Goal: Task Accomplishment & Management: Manage account settings

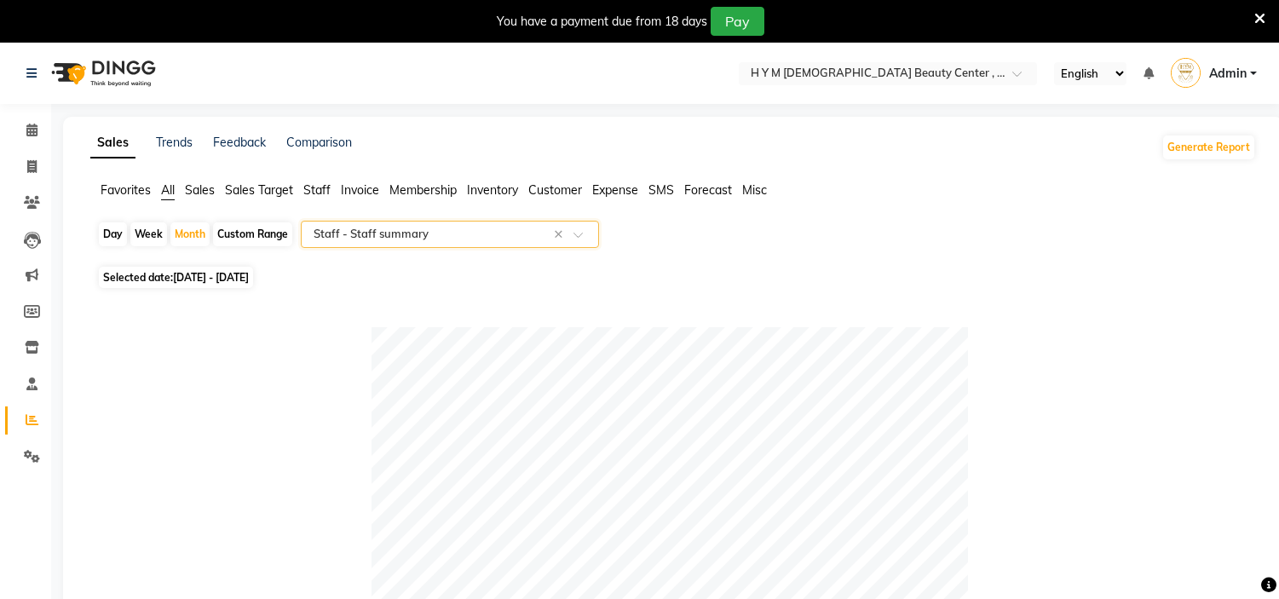
select select "full_report"
select select "pdf"
click at [49, 215] on li "Clients" at bounding box center [25, 203] width 51 height 37
click at [30, 201] on icon at bounding box center [32, 202] width 16 height 13
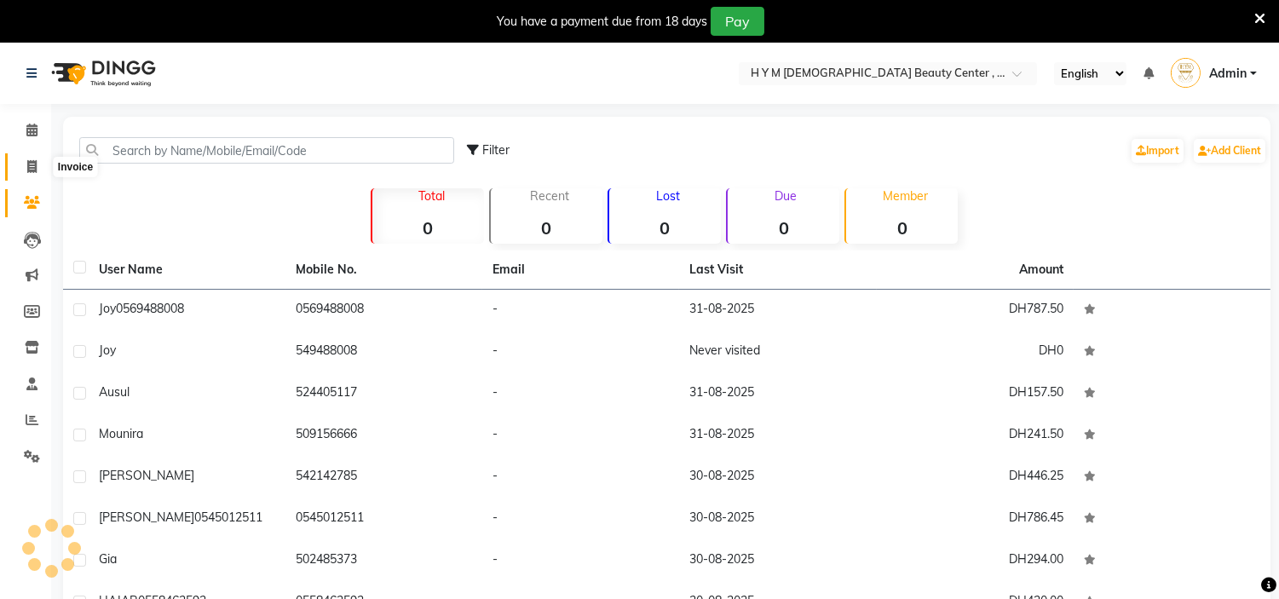
click at [34, 168] on icon at bounding box center [31, 166] width 9 height 13
select select "service"
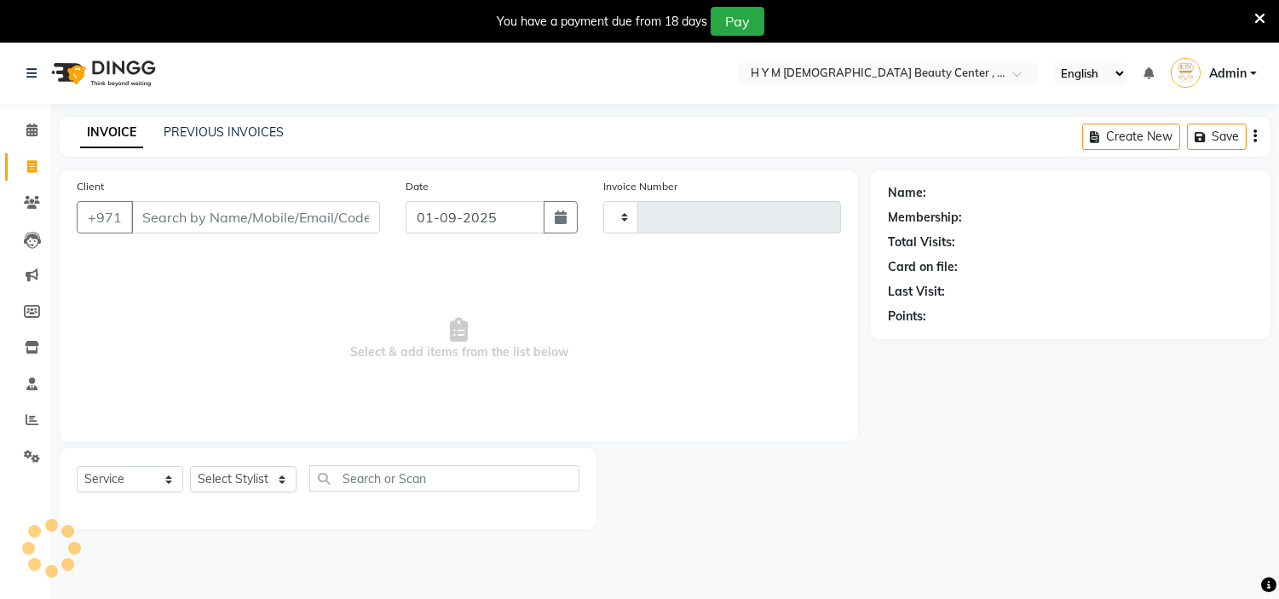
scroll to position [43, 0]
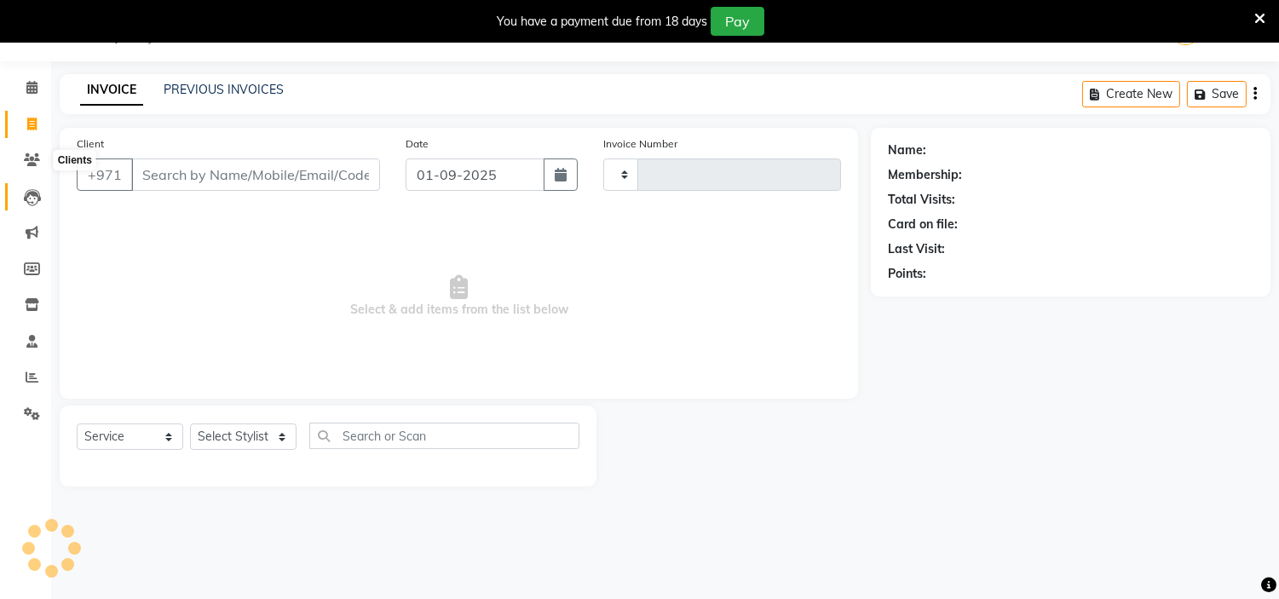
type input "1960"
select select "7248"
click at [27, 167] on span at bounding box center [32, 161] width 30 height 20
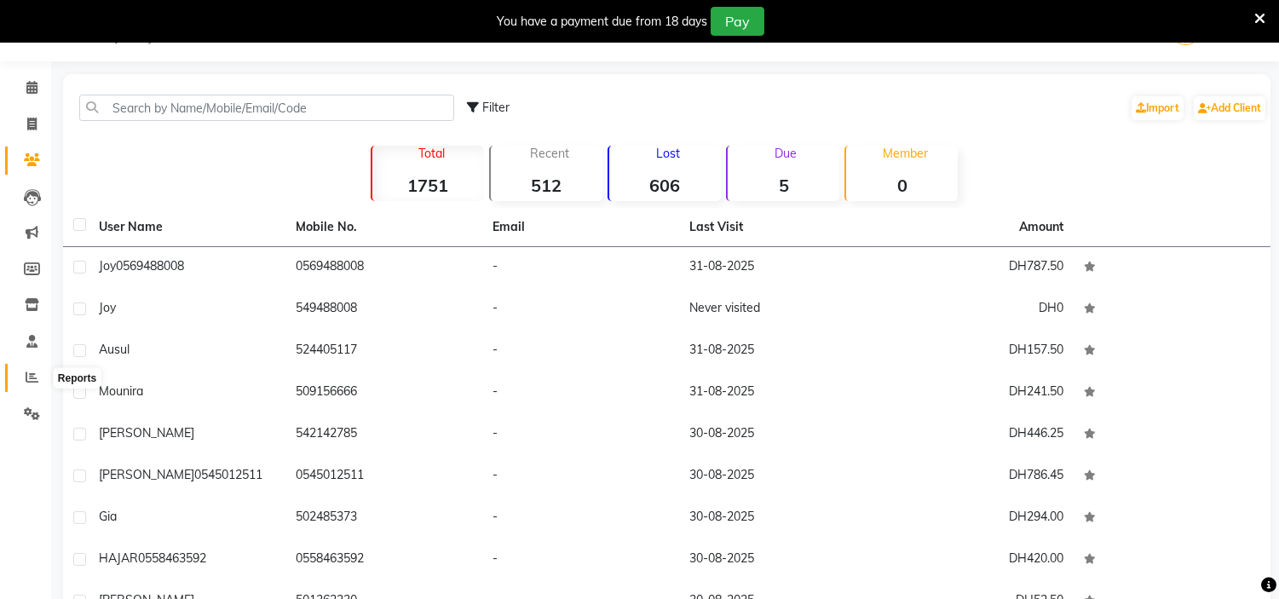
click at [20, 377] on span at bounding box center [32, 378] width 30 height 20
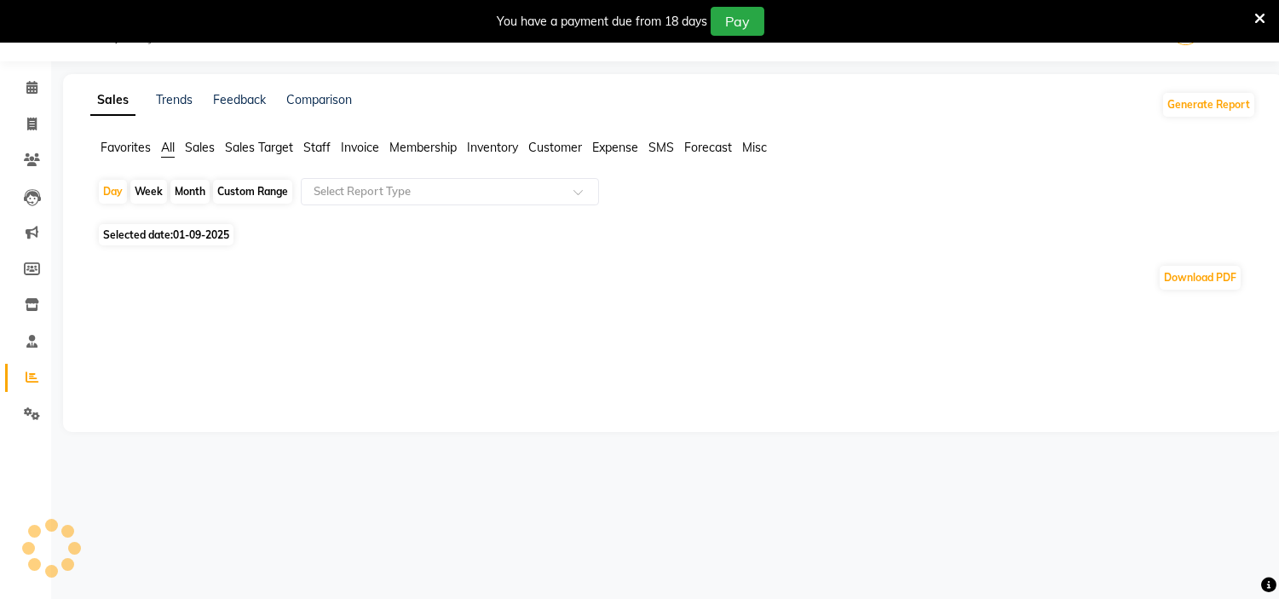
click at [186, 187] on div "Month" at bounding box center [189, 192] width 39 height 24
select select "9"
select select "2025"
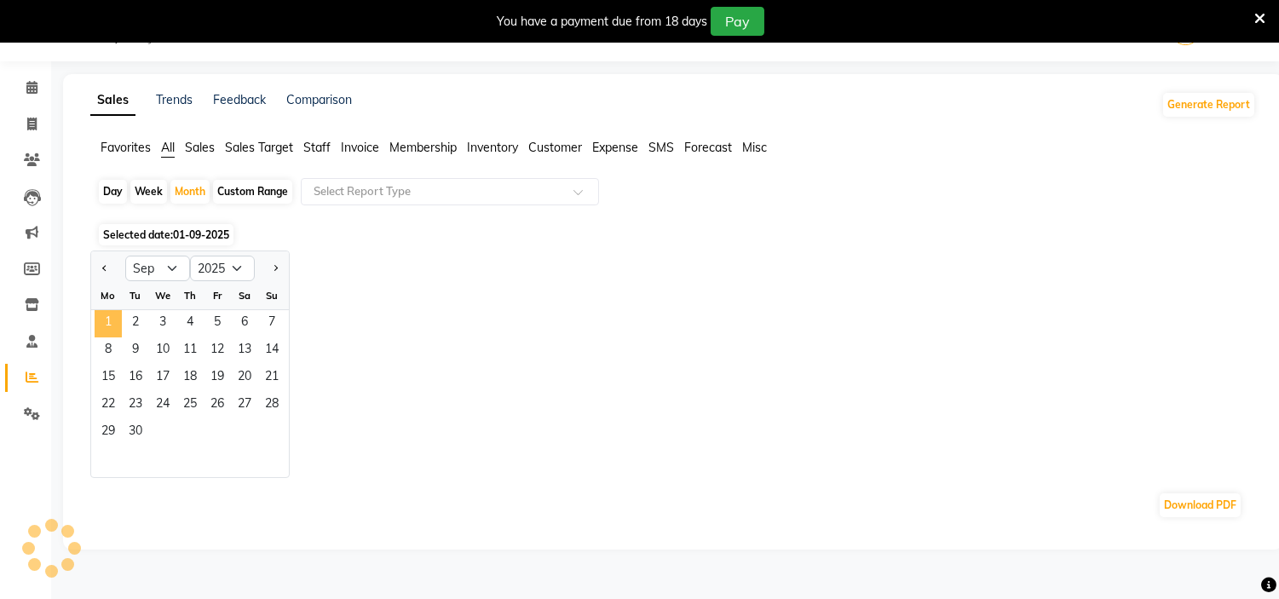
click at [102, 325] on span "1" at bounding box center [108, 323] width 27 height 27
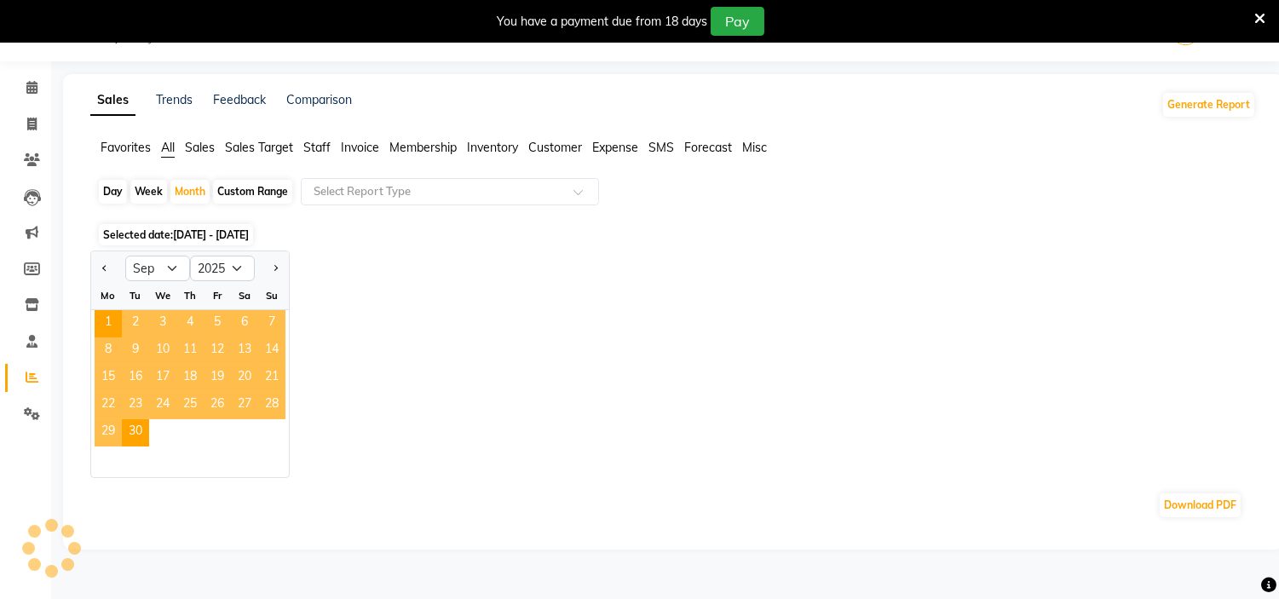
click at [168, 290] on div "We" at bounding box center [162, 295] width 27 height 27
click at [168, 478] on div "Download PDF" at bounding box center [669, 505] width 1172 height 55
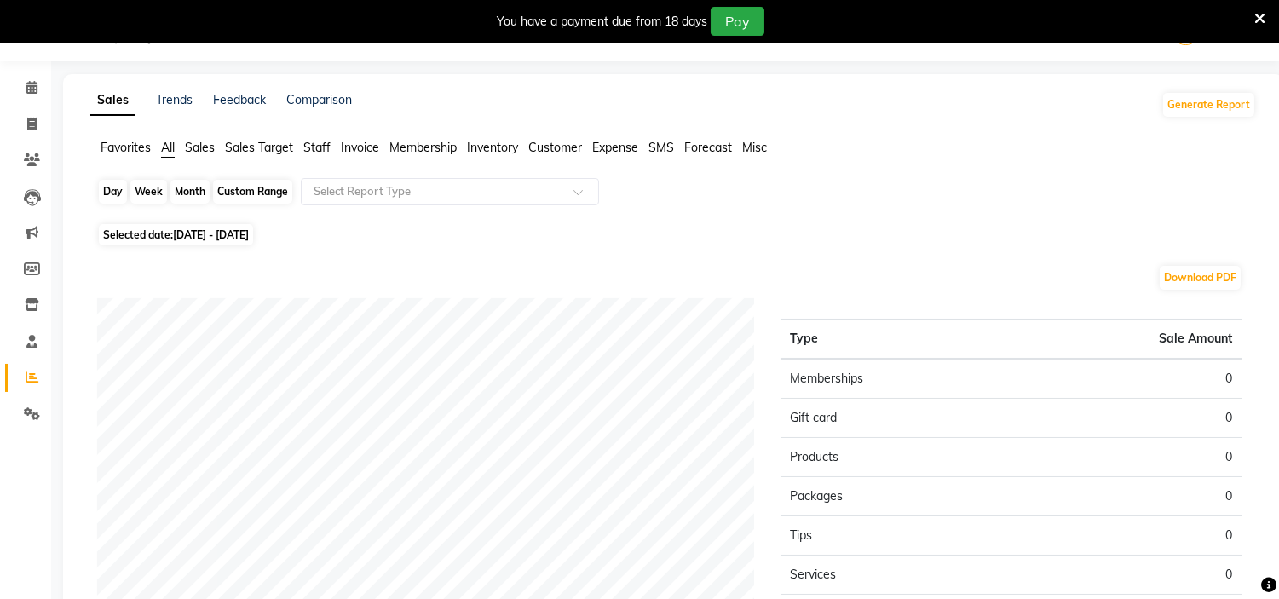
click at [193, 189] on div "Month" at bounding box center [189, 192] width 39 height 24
select select "9"
select select "2025"
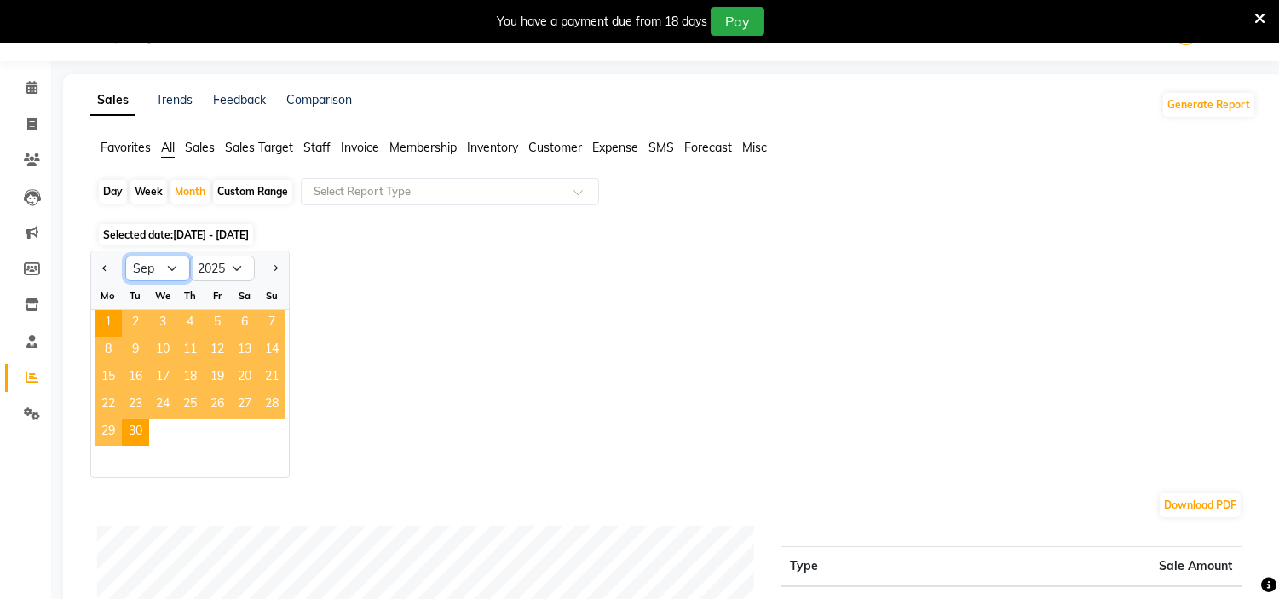
click at [164, 262] on select "Jan Feb Mar Apr May Jun [DATE] Aug Sep Oct Nov Dec" at bounding box center [157, 269] width 65 height 26
click at [125, 256] on select "Jan Feb Mar Apr May Jun [DATE] Aug Sep Oct Nov Dec" at bounding box center [157, 269] width 65 height 26
click at [156, 262] on select "Jan Feb Mar Apr May Jun [DATE] Aug Sep Oct Nov Dec" at bounding box center [157, 269] width 65 height 26
select select "8"
click at [125, 256] on select "Jan Feb Mar Apr May Jun [DATE] Aug Sep Oct Nov Dec" at bounding box center [157, 269] width 65 height 26
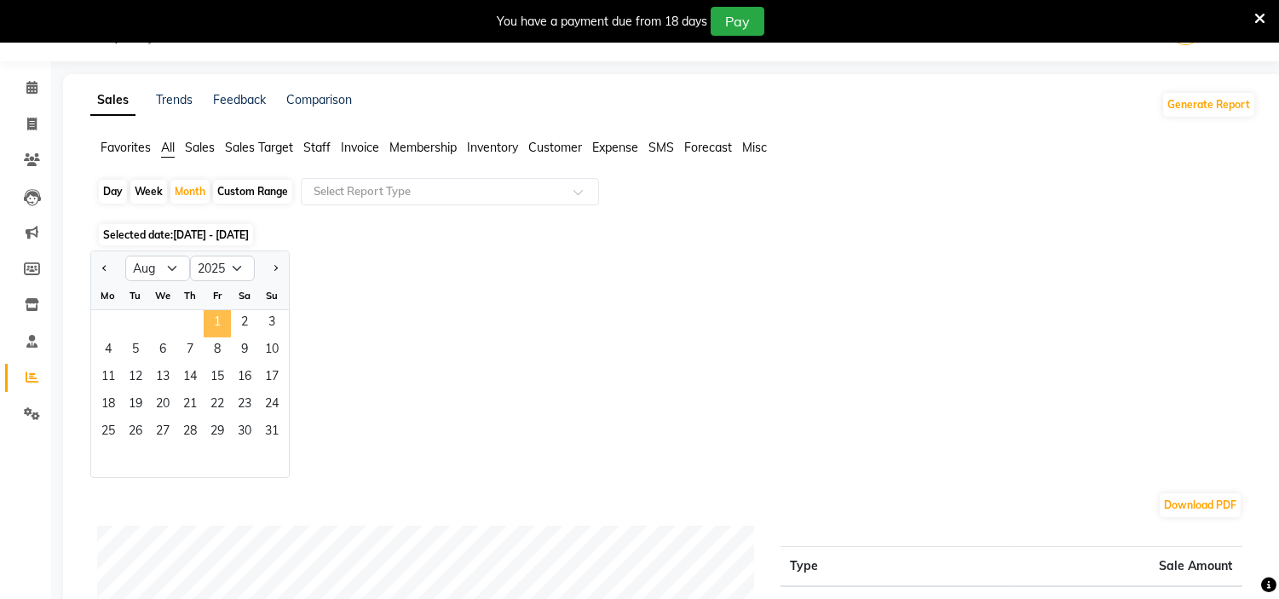
click at [219, 315] on span "1" at bounding box center [217, 323] width 27 height 27
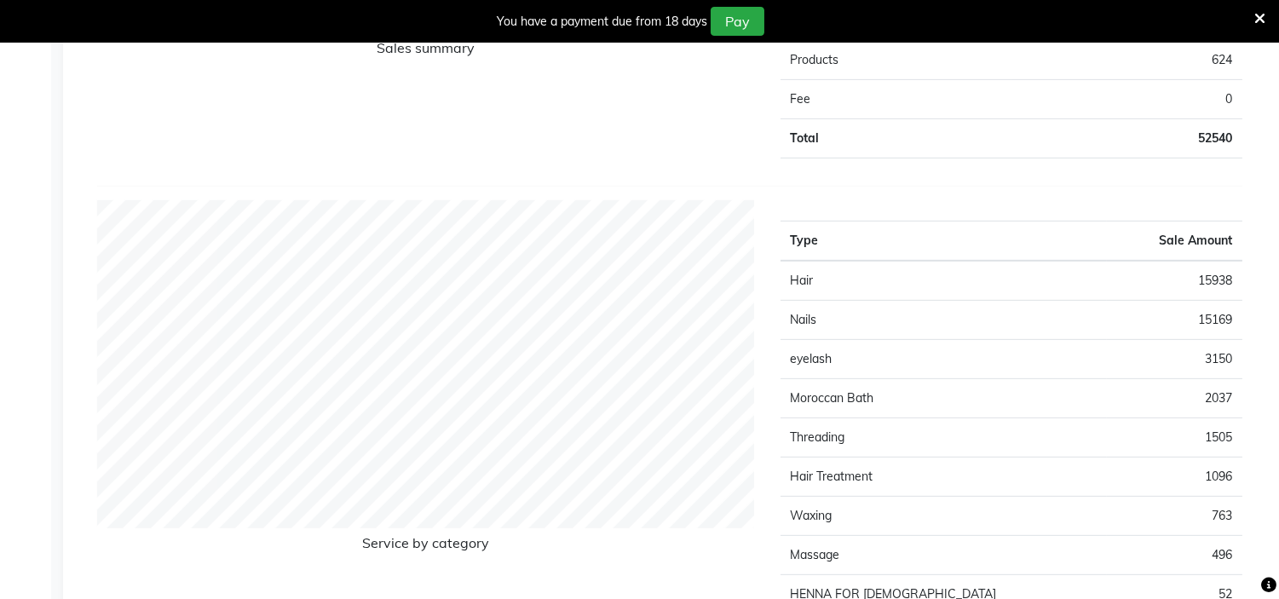
scroll to position [1462, 0]
click at [1225, 389] on td "2037" at bounding box center [1174, 395] width 135 height 39
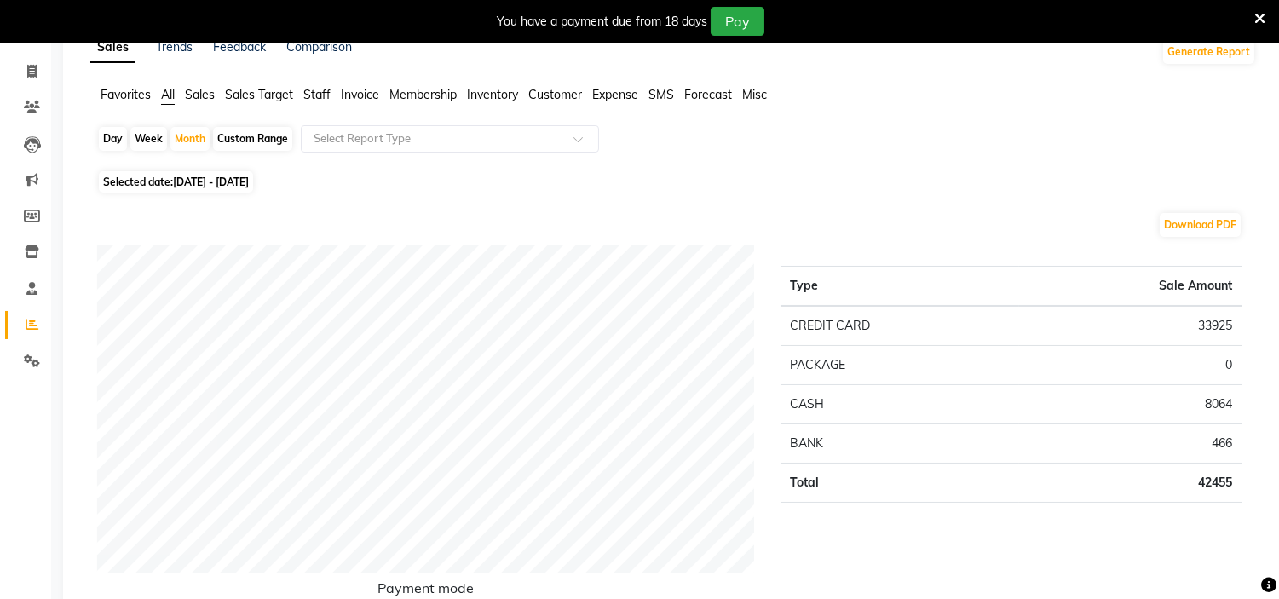
scroll to position [0, 0]
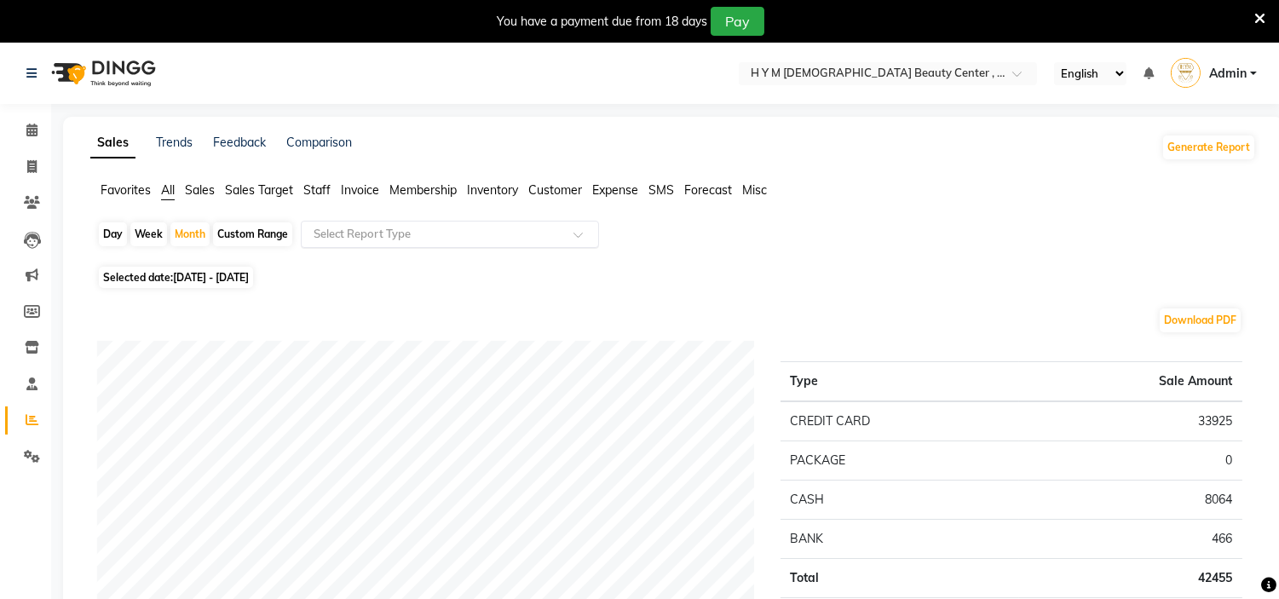
click at [376, 240] on input "text" at bounding box center [432, 234] width 245 height 17
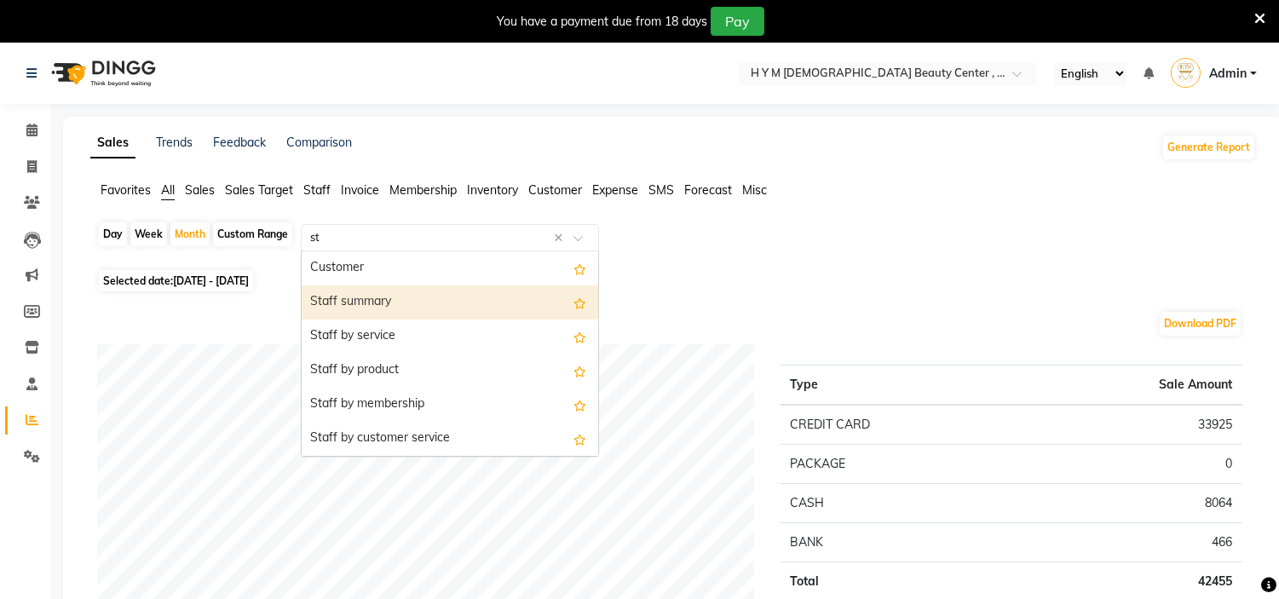
type input "sta"
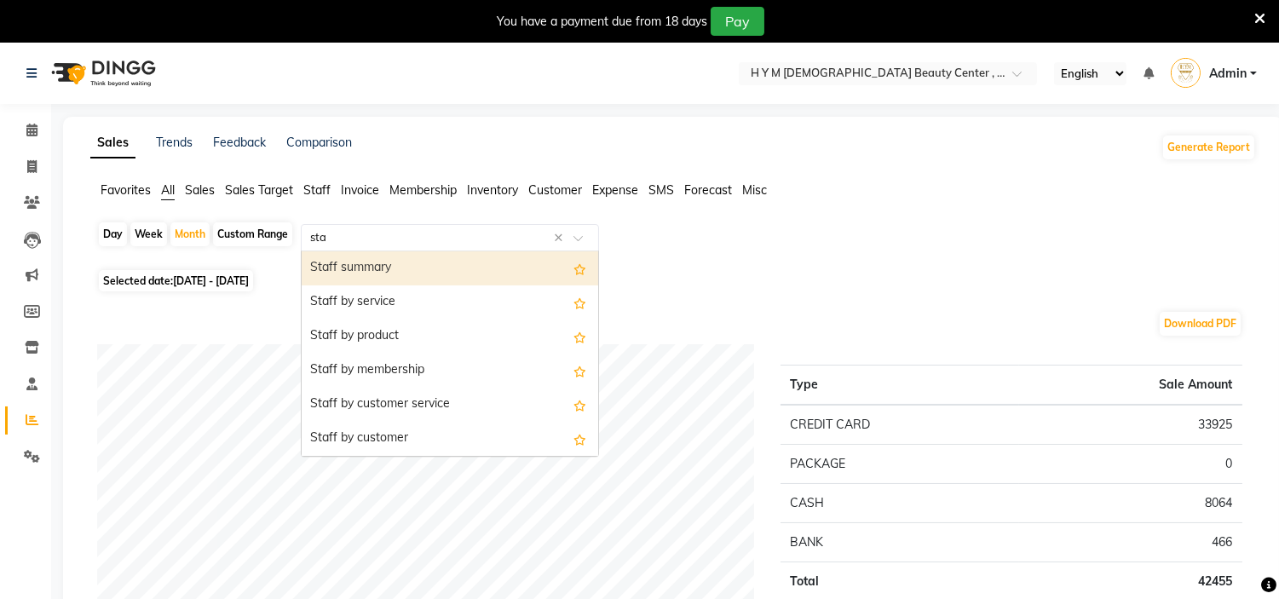
click at [414, 269] on div "Staff summary" at bounding box center [450, 268] width 296 height 34
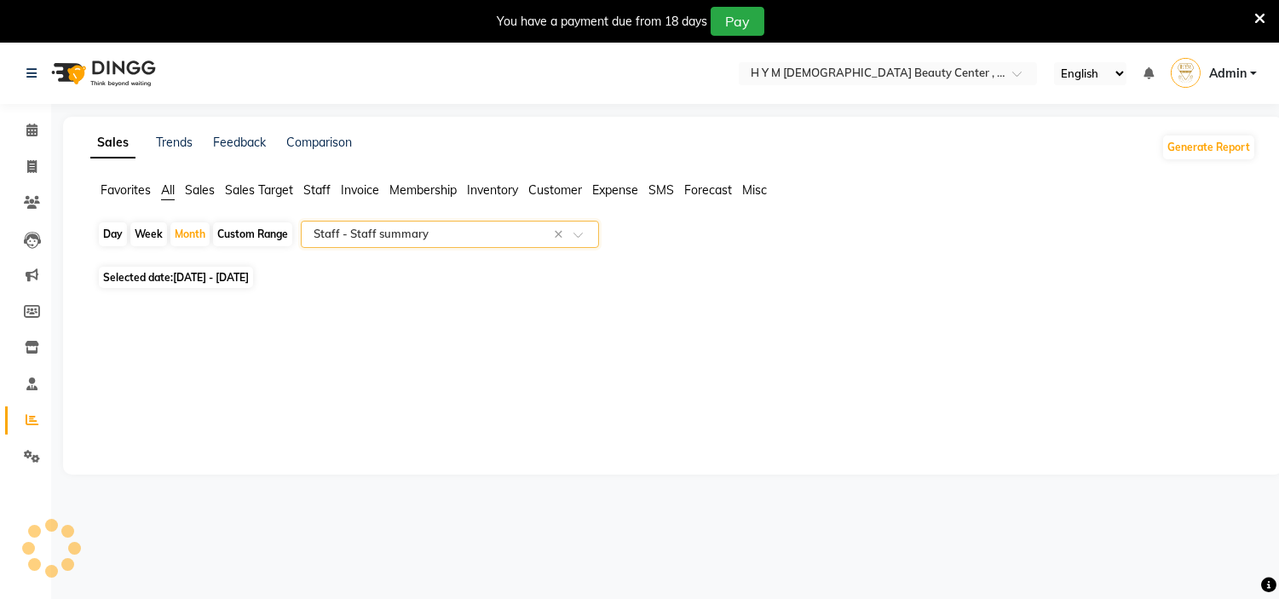
select select "full_report"
select select "pdf"
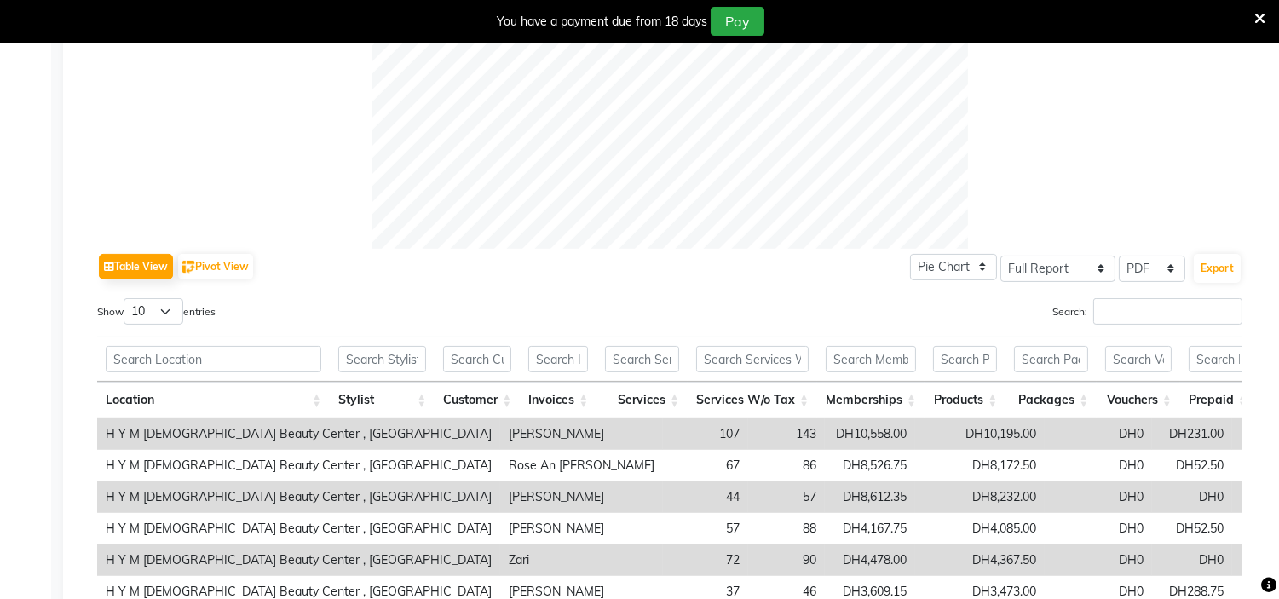
click at [1274, 455] on div "Sales Trends Feedback Comparison Generate Report Favorites All Sales Sales Targ…" at bounding box center [673, 92] width 1220 height 1300
click at [1276, 457] on div "Sales Trends Feedback Comparison Generate Report Favorites All Sales Sales Targ…" at bounding box center [673, 92] width 1220 height 1300
drag, startPoint x: 1276, startPoint y: 457, endPoint x: 1279, endPoint y: 465, distance: 8.9
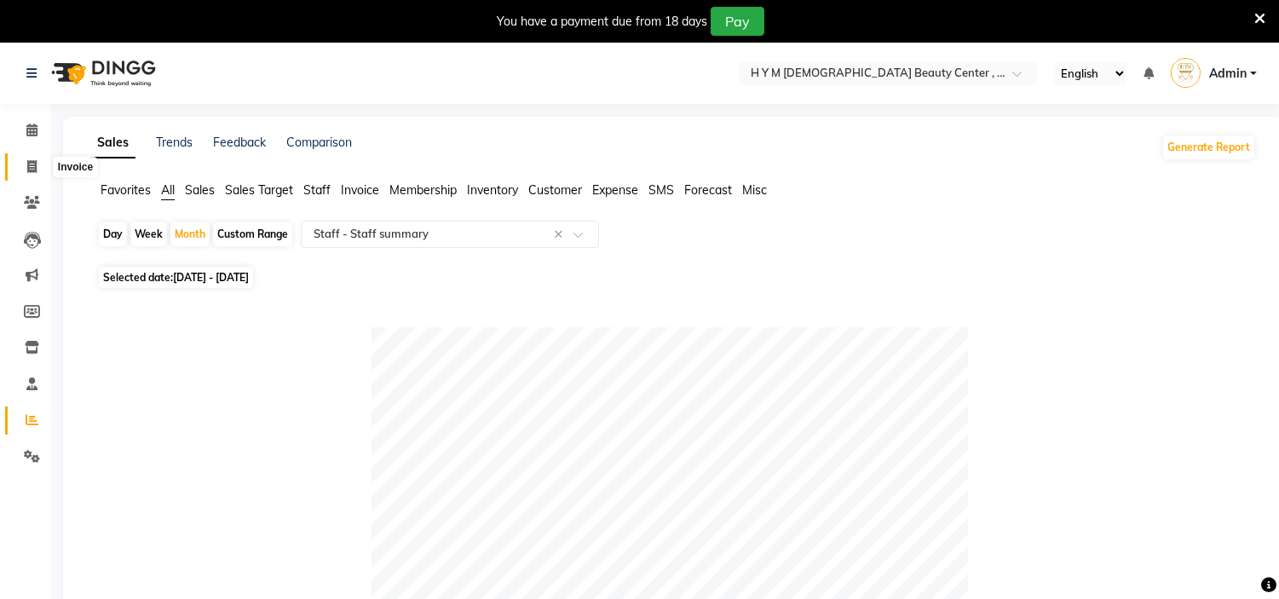
click at [30, 160] on icon at bounding box center [31, 166] width 9 height 13
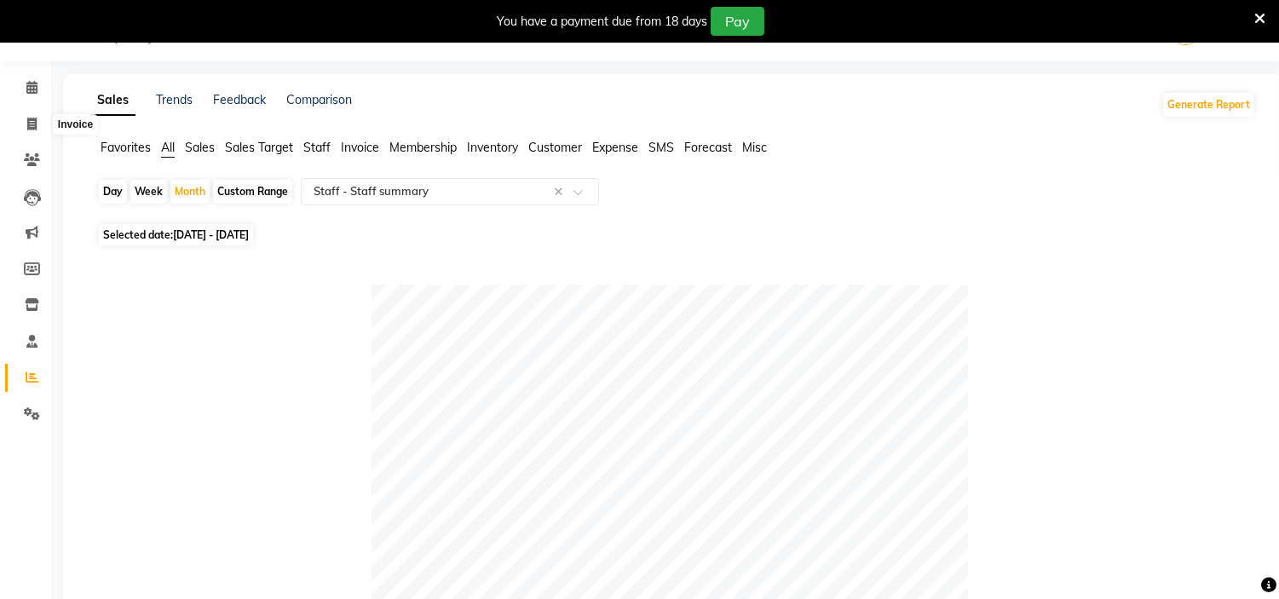
select select "service"
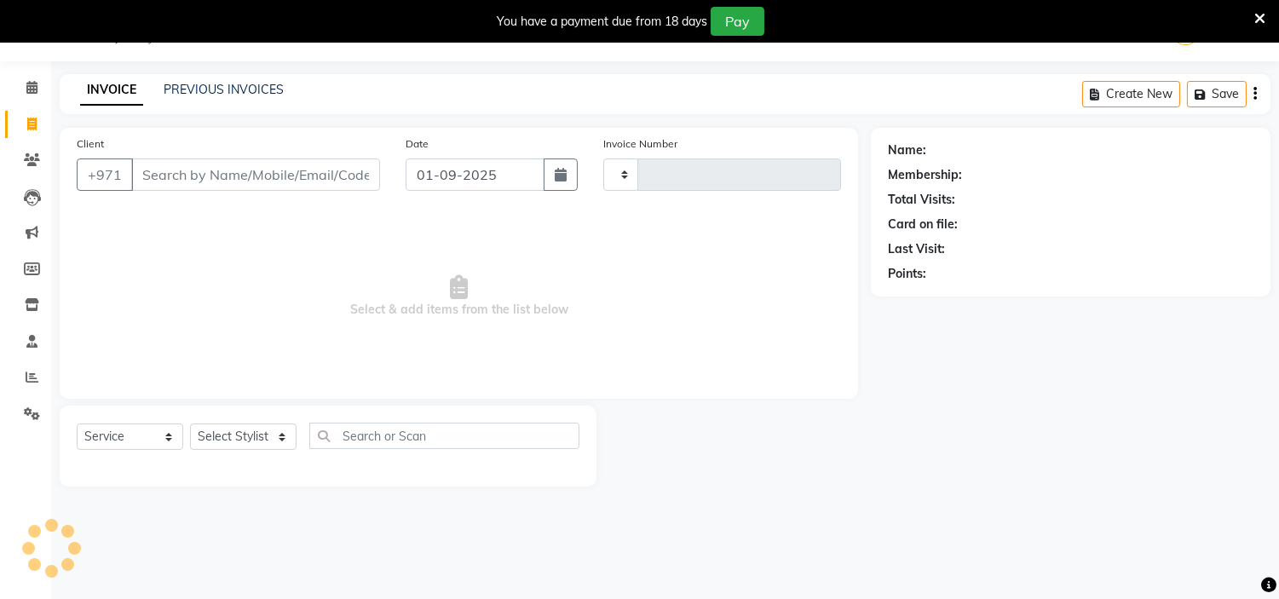
type input "1960"
select select "7248"
click at [38, 153] on span at bounding box center [32, 161] width 30 height 20
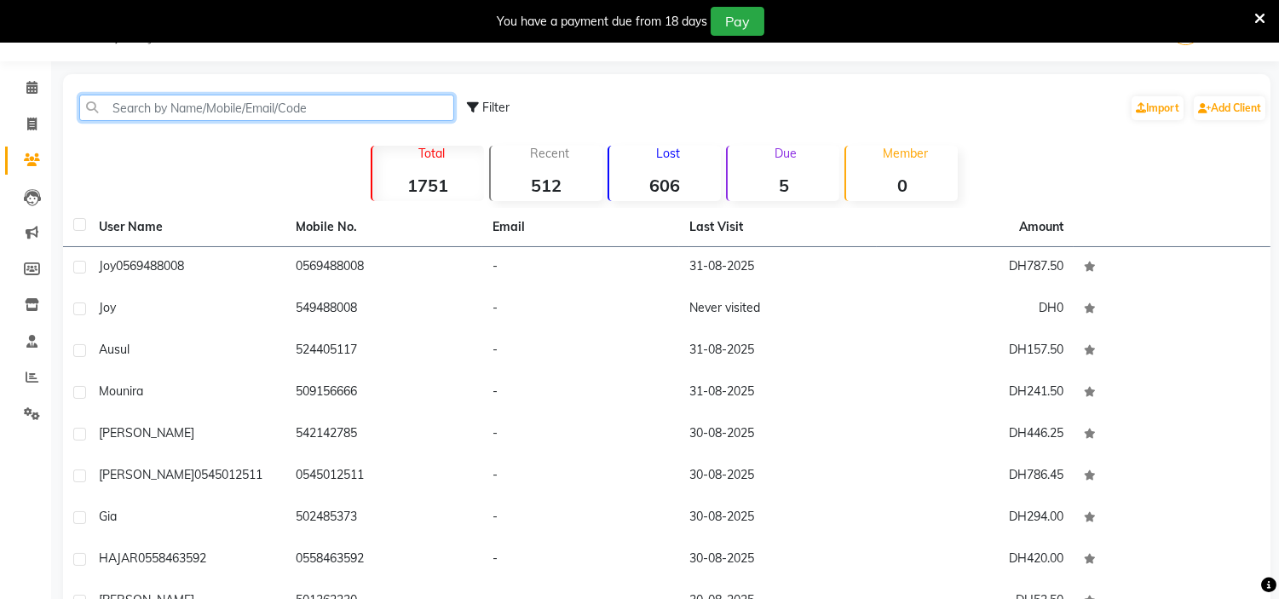
click at [253, 108] on input "text" at bounding box center [266, 108] width 375 height 26
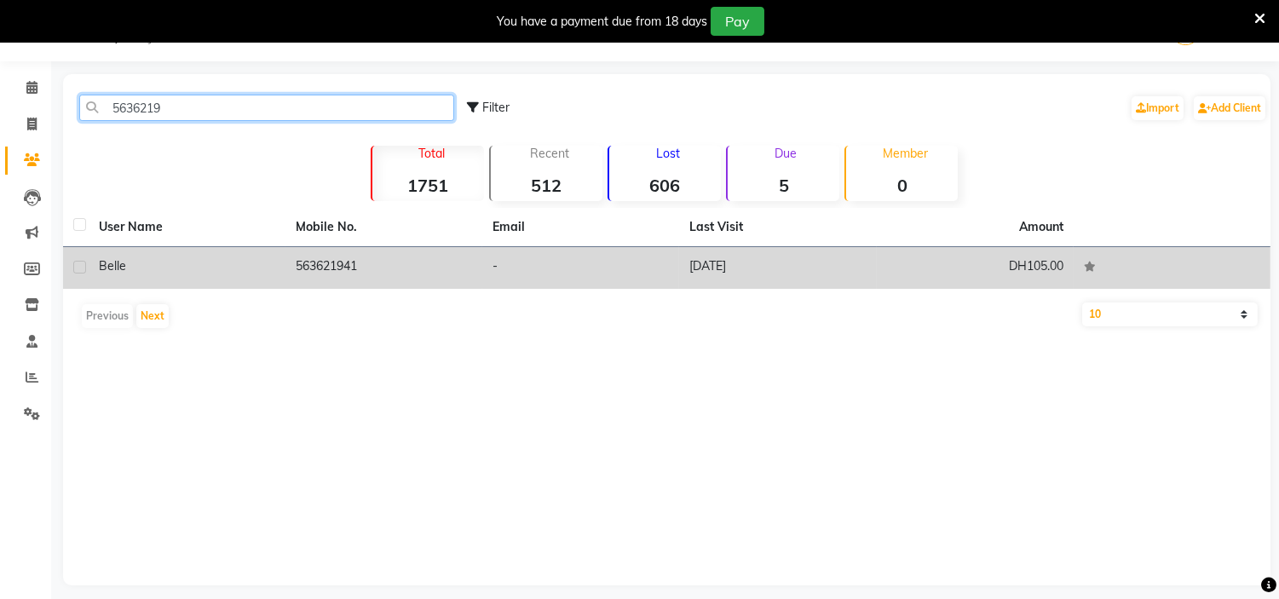
type input "5636219"
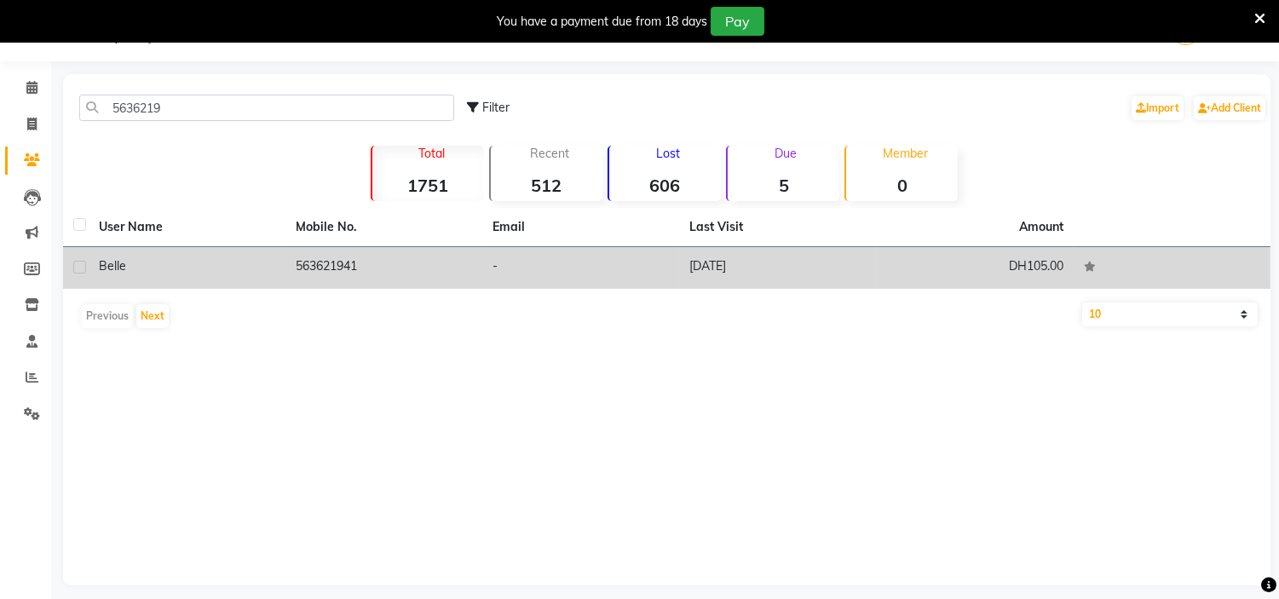
click at [349, 276] on td "563621941" at bounding box center [383, 268] width 197 height 42
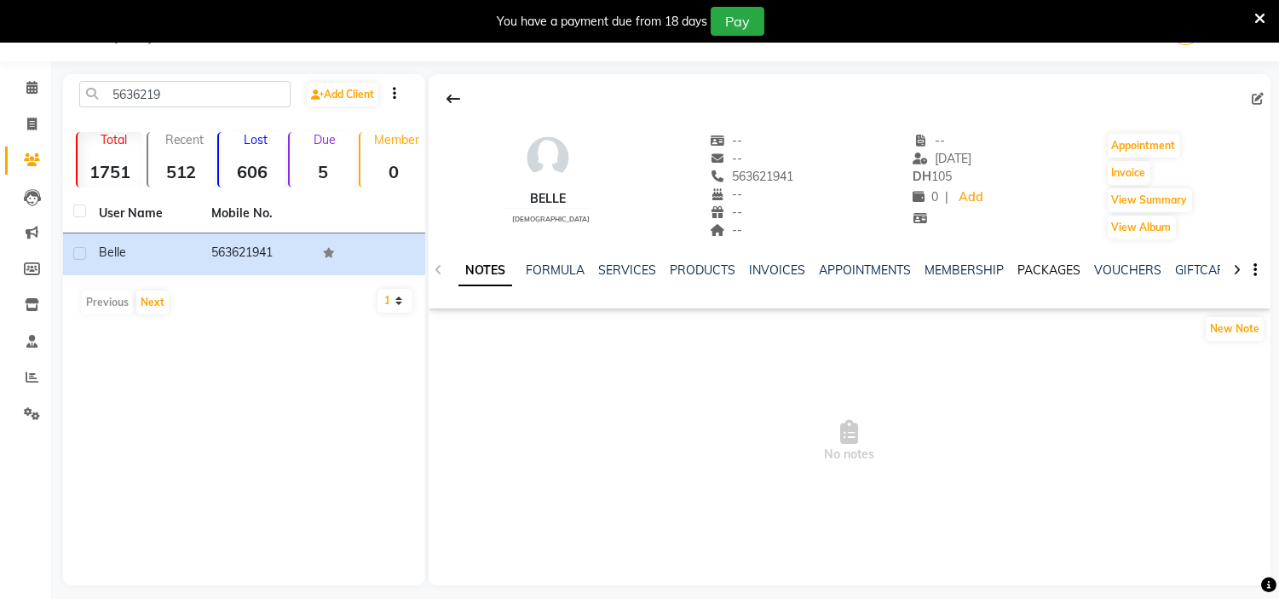
click at [1049, 266] on link "PACKAGES" at bounding box center [1048, 269] width 63 height 15
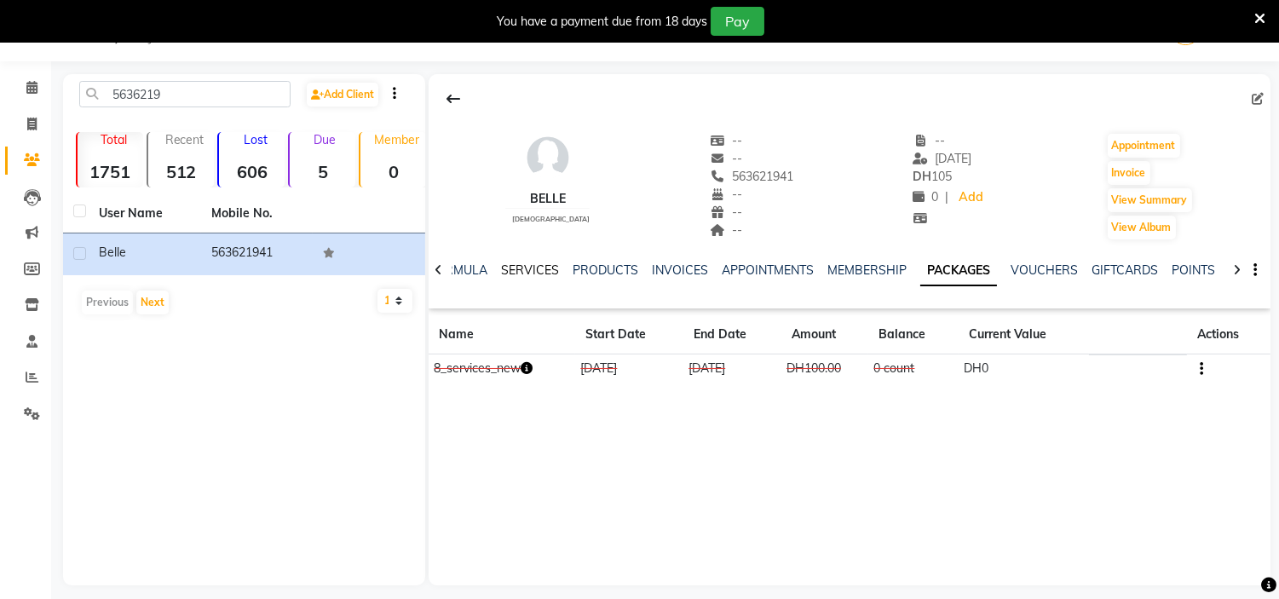
click at [552, 269] on link "SERVICES" at bounding box center [530, 269] width 58 height 15
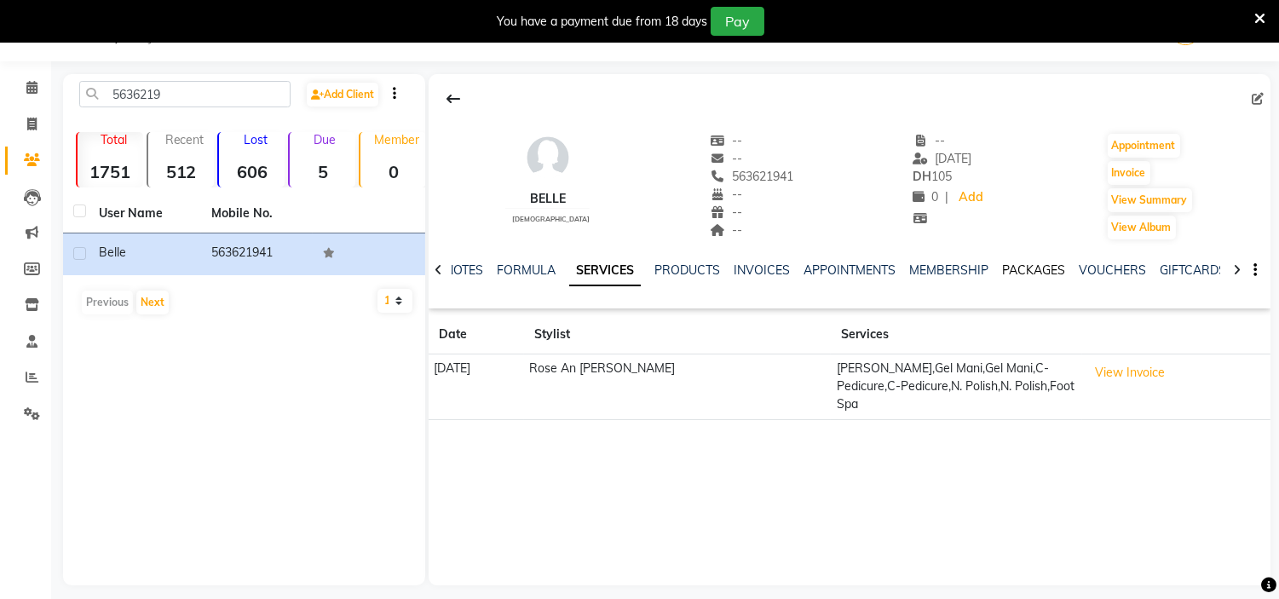
click at [1046, 270] on link "PACKAGES" at bounding box center [1033, 269] width 63 height 15
